Goal: Use online tool/utility: Utilize a website feature to perform a specific function

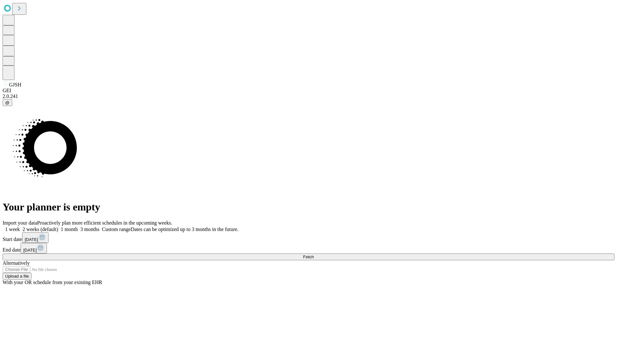
click at [314, 255] on span "Fetch" at bounding box center [308, 257] width 11 height 5
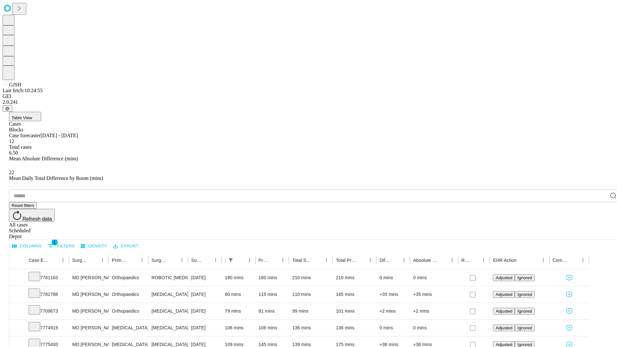
click at [32, 115] on span "Table View" at bounding box center [22, 117] width 21 height 5
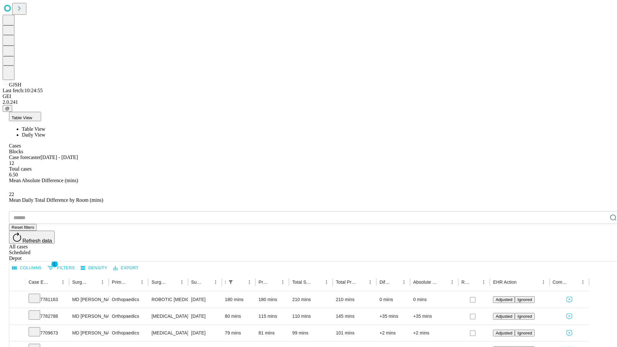
click at [45, 132] on span "Daily View" at bounding box center [33, 134] width 23 height 5
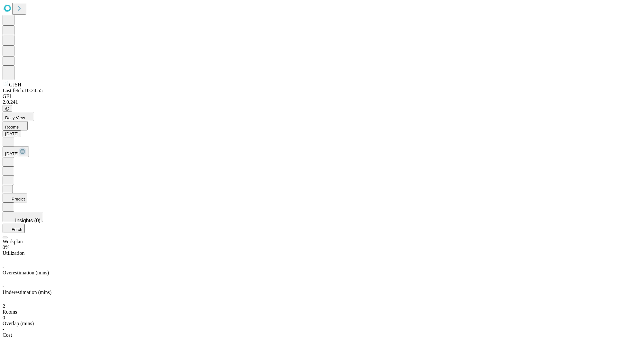
click at [27, 193] on button "Predict" at bounding box center [15, 197] width 25 height 9
